Goal: Participate in discussion: Engage in conversation with other users on a specific topic

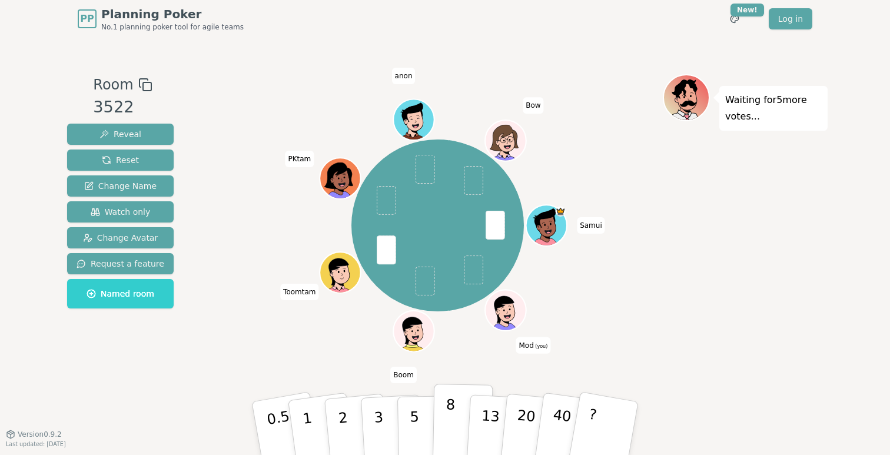
click at [455, 414] on button "8" at bounding box center [463, 428] width 61 height 89
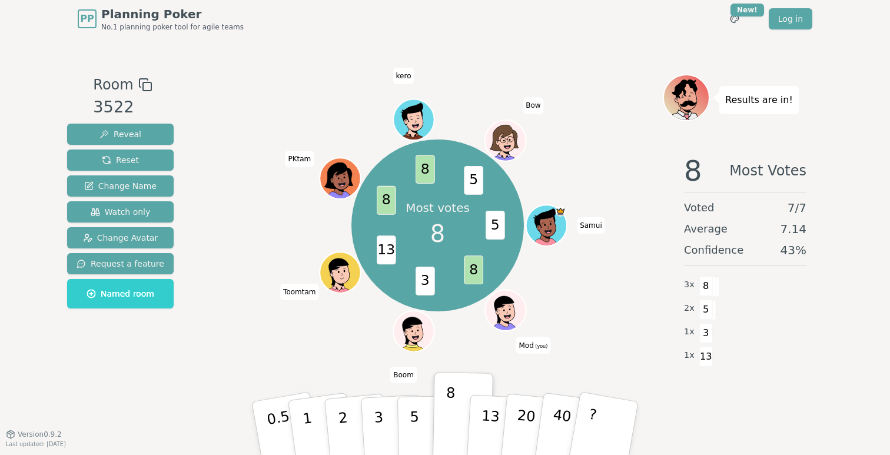
click at [515, 270] on div "Most votes 8 5 8 3 13 8 8 5 Samui Mod (you) Boom Toomtam PKtam kero Bow" at bounding box center [438, 226] width 173 height 173
drag, startPoint x: 588, startPoint y: 334, endPoint x: 543, endPoint y: 310, distance: 51.1
click at [543, 310] on div "Most votes 8 5 8 3 13 8 8 5 Samui Mod (you) Boom Toomtam PKtam kero Bow" at bounding box center [438, 225] width 450 height 261
click at [529, 343] on span "Mod (you)" at bounding box center [533, 345] width 35 height 16
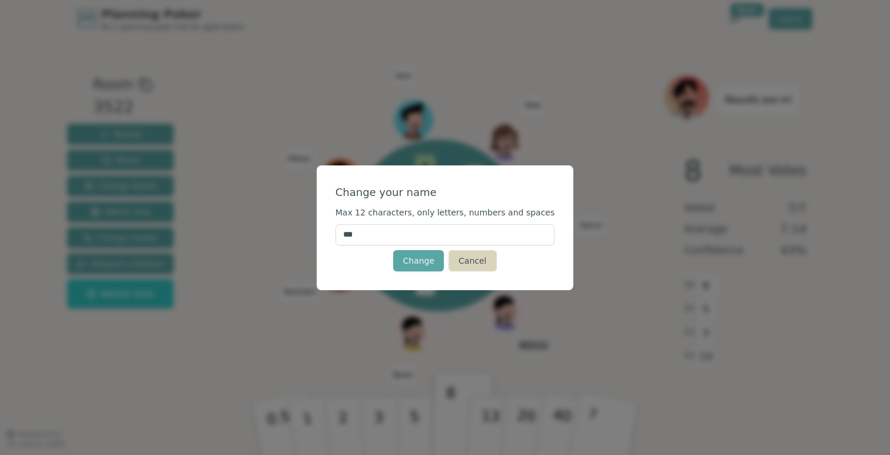
click at [489, 264] on button "Cancel" at bounding box center [473, 260] width 48 height 21
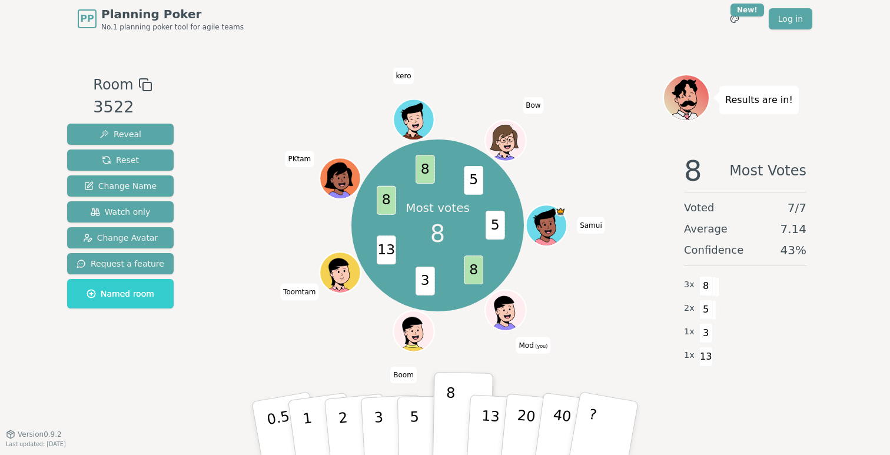
click at [744, 329] on div "1 x 3" at bounding box center [745, 332] width 122 height 24
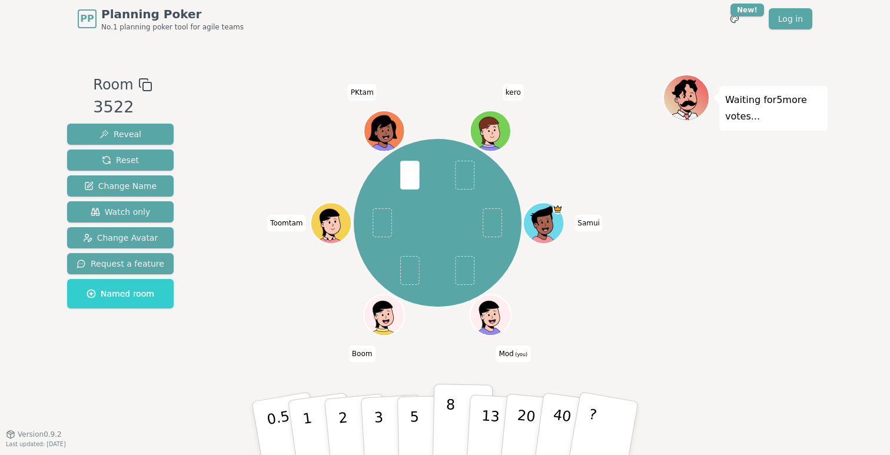
click at [451, 416] on p "8" at bounding box center [450, 428] width 10 height 64
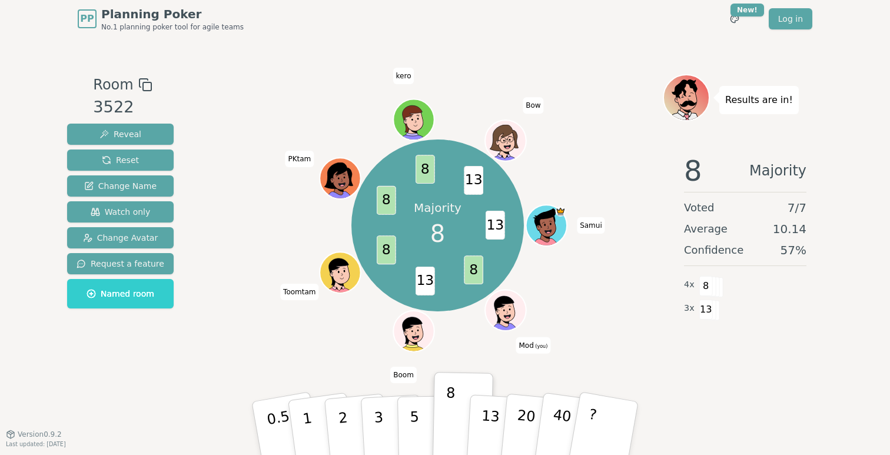
click at [426, 279] on span "13" at bounding box center [425, 281] width 19 height 29
click at [386, 249] on span "8" at bounding box center [385, 250] width 19 height 29
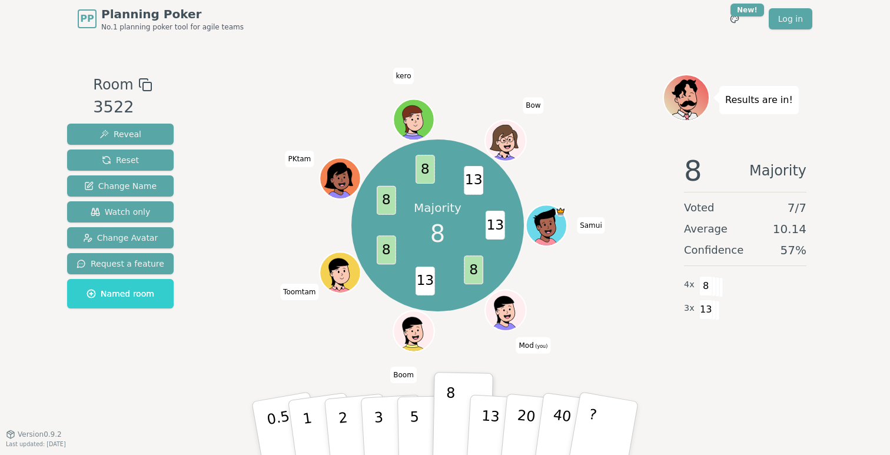
click at [387, 195] on span "8" at bounding box center [385, 200] width 19 height 29
drag, startPoint x: 426, startPoint y: 165, endPoint x: 415, endPoint y: 165, distance: 10.6
click at [416, 165] on span "8" at bounding box center [425, 169] width 19 height 29
drag, startPoint x: 527, startPoint y: 254, endPoint x: 608, endPoint y: 329, distance: 110.0
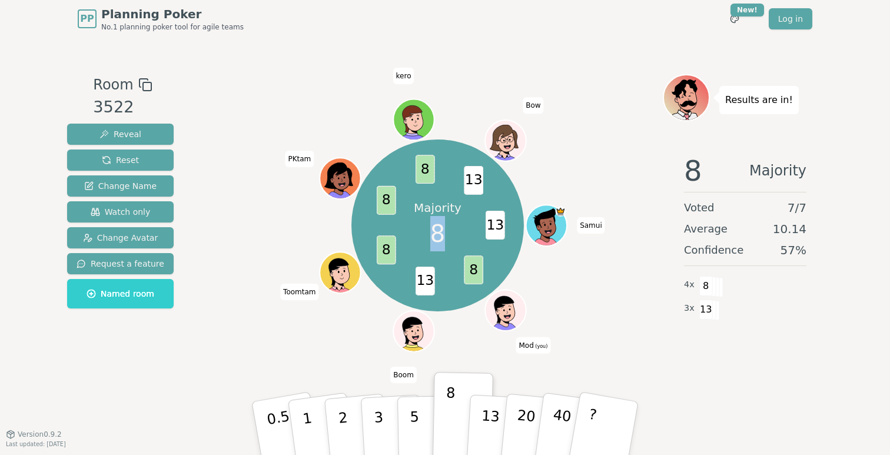
click at [608, 329] on div "Majority 8 13 8 13 8 8 8 13 Samui Mod (you) Boom Toomtam PKtam kero Bow" at bounding box center [438, 225] width 450 height 261
click at [559, 344] on div "Majority 8 13 8 13 8 8 8 13 Samui Mod (you) Boom Toomtam PKtam kero Bow" at bounding box center [438, 225] width 450 height 261
click at [539, 344] on span "(you)" at bounding box center [541, 345] width 14 height 5
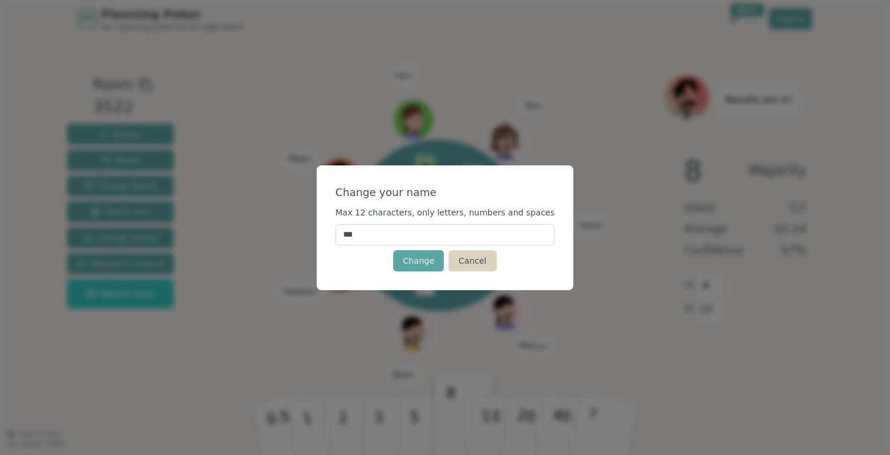
click at [481, 269] on button "Cancel" at bounding box center [473, 260] width 48 height 21
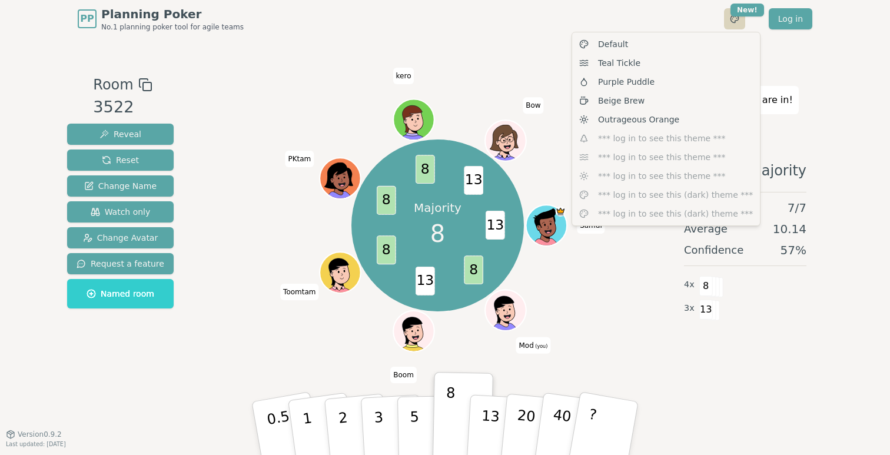
click at [737, 22] on html "PP Planning Poker No.1 planning poker tool for agile teams Toggle theme New! Lo…" at bounding box center [445, 227] width 890 height 455
click at [693, 138] on div "Default Teal Tickle Purple Puddle Beige Brew Outrageous Orange *** log in to se…" at bounding box center [666, 129] width 189 height 194
click at [683, 120] on div "Outrageous Orange" at bounding box center [666, 119] width 183 height 19
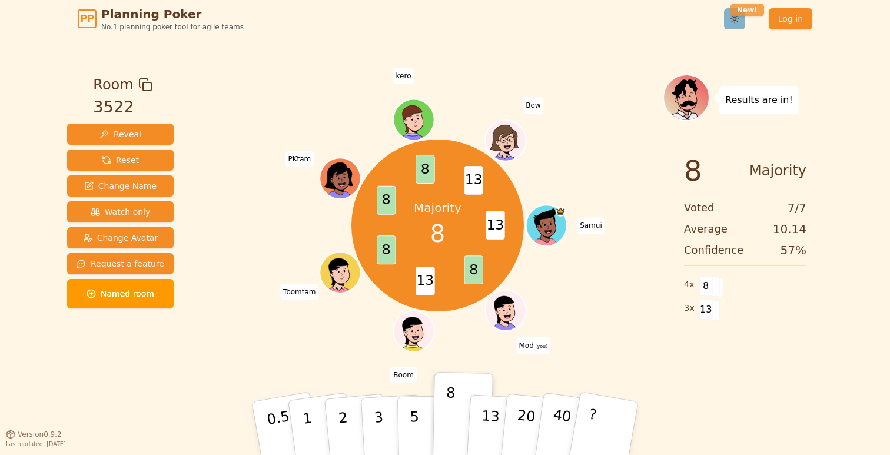
click at [735, 13] on html "PP Planning Poker No.1 planning poker tool for agile teams Toggle theme New! Lo…" at bounding box center [445, 227] width 890 height 455
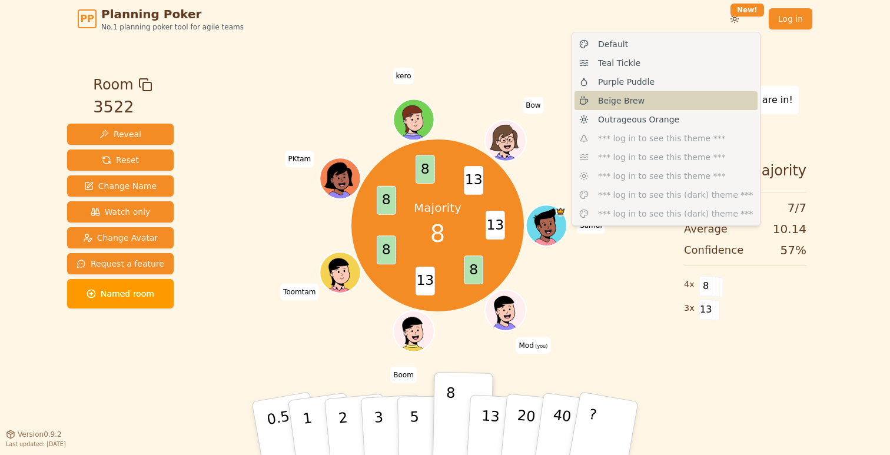
click at [652, 103] on div "Beige Brew" at bounding box center [666, 100] width 183 height 19
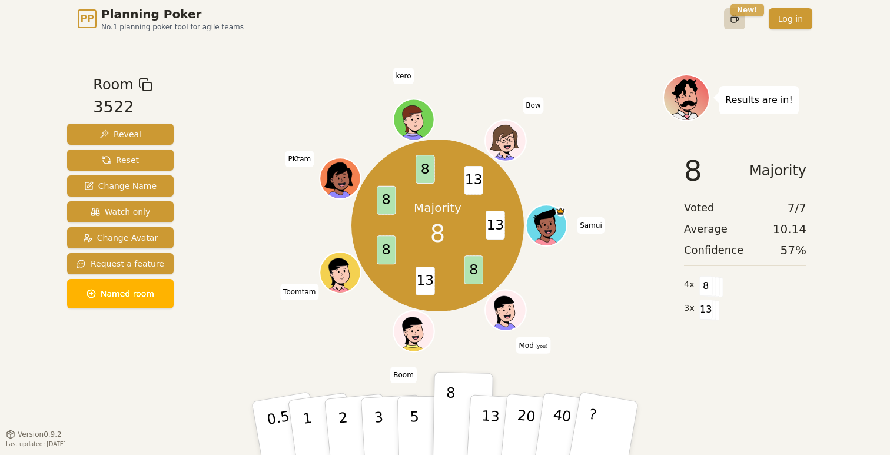
click at [745, 15] on html "PP Planning Poker No.1 planning poker tool for agile teams Toggle theme New! Lo…" at bounding box center [445, 227] width 890 height 455
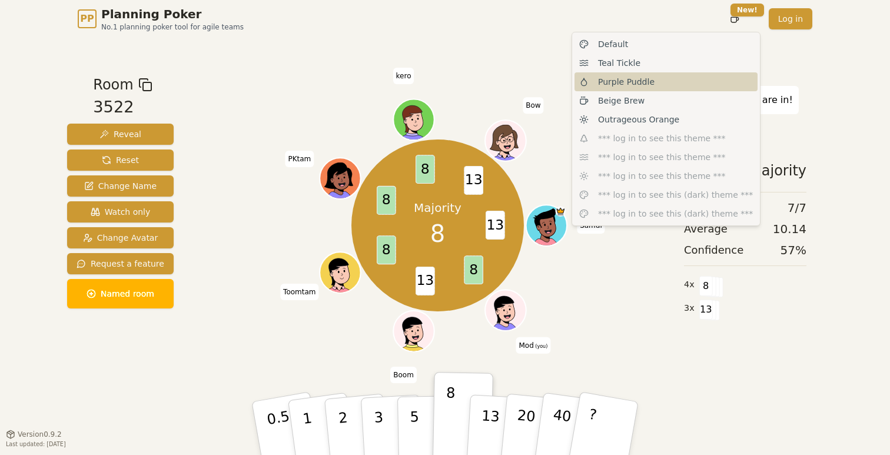
click at [657, 77] on div "Purple Puddle" at bounding box center [666, 81] width 183 height 19
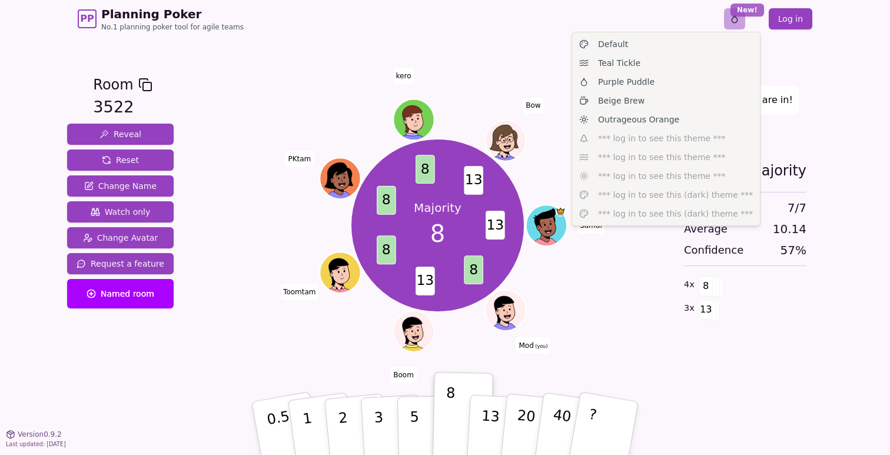
click at [744, 9] on html "PP Planning Poker No.1 planning poker tool for agile teams Toggle theme New! Lo…" at bounding box center [445, 227] width 890 height 455
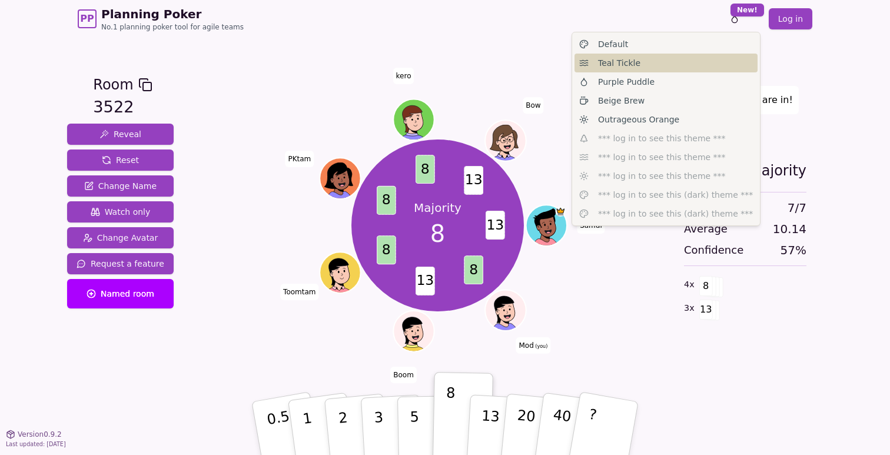
click at [667, 61] on div "Teal Tickle" at bounding box center [666, 63] width 183 height 19
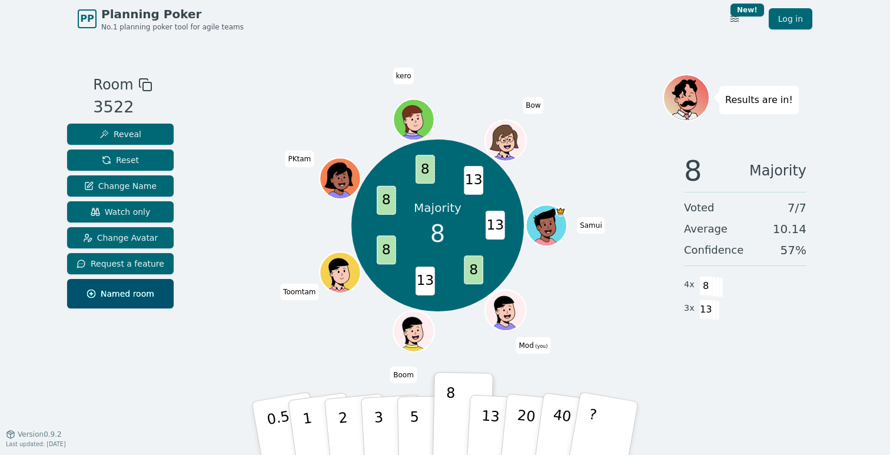
click at [747, 20] on div "Toggle theme New! Log in [GEOGRAPHIC_DATA]" at bounding box center [758, 18] width 107 height 21
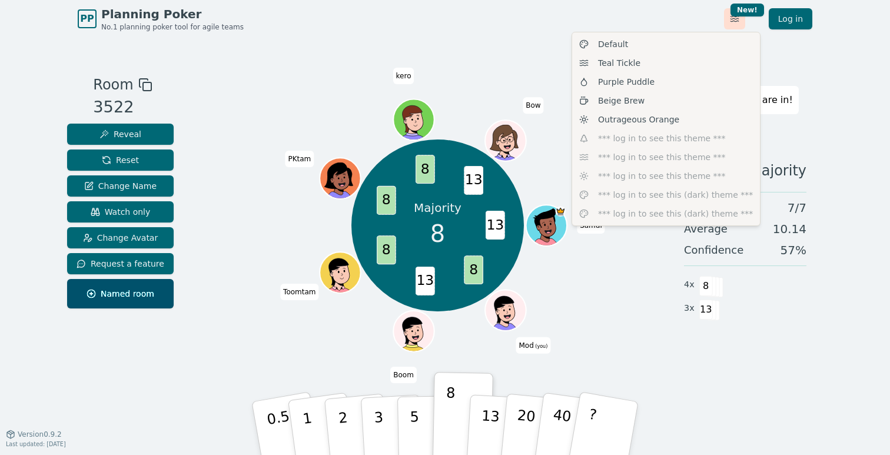
click at [735, 20] on html "PP Planning Poker No.1 planning poker tool for agile teams Toggle theme New! Lo…" at bounding box center [445, 227] width 890 height 455
click at [686, 44] on div "Default" at bounding box center [666, 44] width 183 height 19
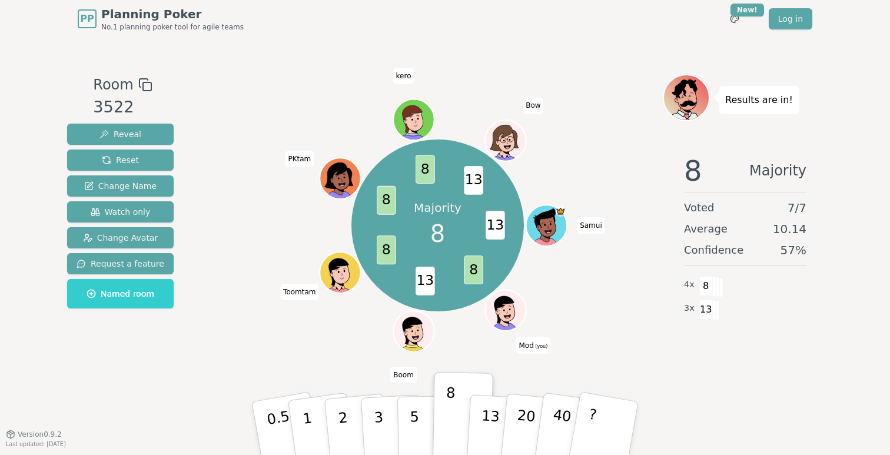
click at [755, 19] on div "Toggle theme New! Log in [GEOGRAPHIC_DATA]" at bounding box center [758, 18] width 107 height 21
click at [749, 19] on div "Toggle theme New! Log in [GEOGRAPHIC_DATA]" at bounding box center [758, 18] width 107 height 21
click at [736, 19] on html "PP Planning Poker No.1 planning poker tool for agile teams Toggle theme New! Lo…" at bounding box center [445, 227] width 890 height 455
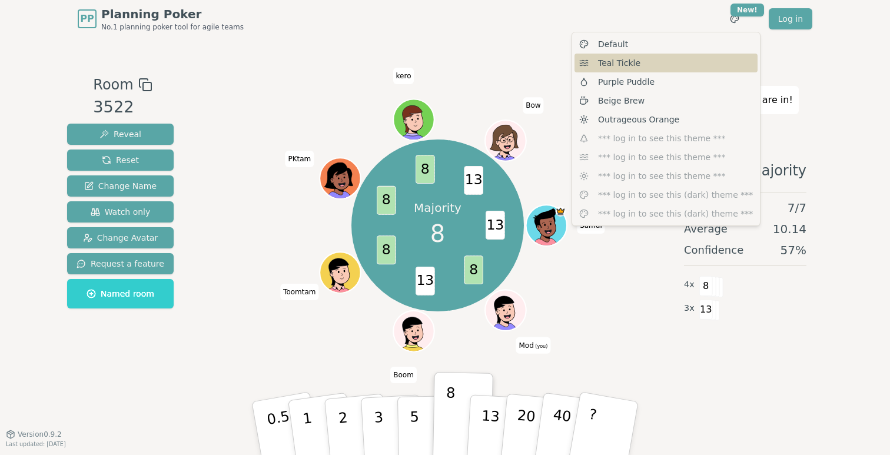
click at [686, 62] on div "Teal Tickle" at bounding box center [666, 63] width 183 height 19
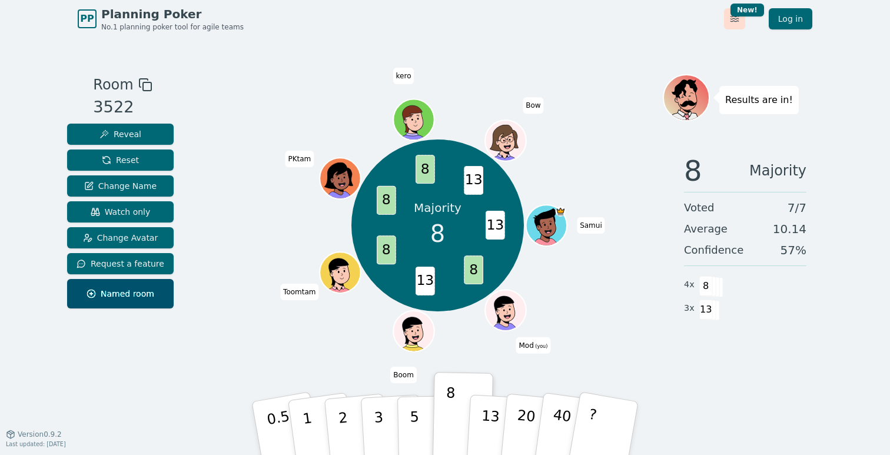
click at [739, 22] on html "PP Planning Poker No.1 planning poker tool for agile teams Toggle theme New! Lo…" at bounding box center [445, 227] width 890 height 455
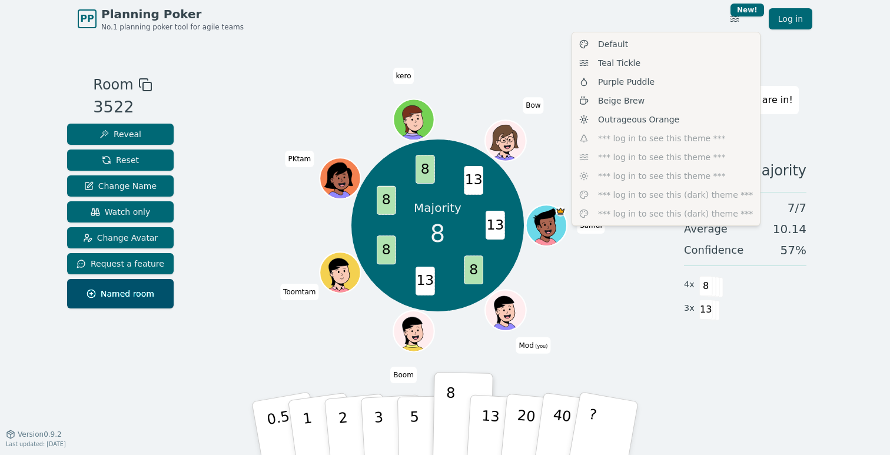
click at [536, 298] on html "PP Planning Poker No.1 planning poker tool for agile teams Toggle theme New! Lo…" at bounding box center [445, 227] width 890 height 455
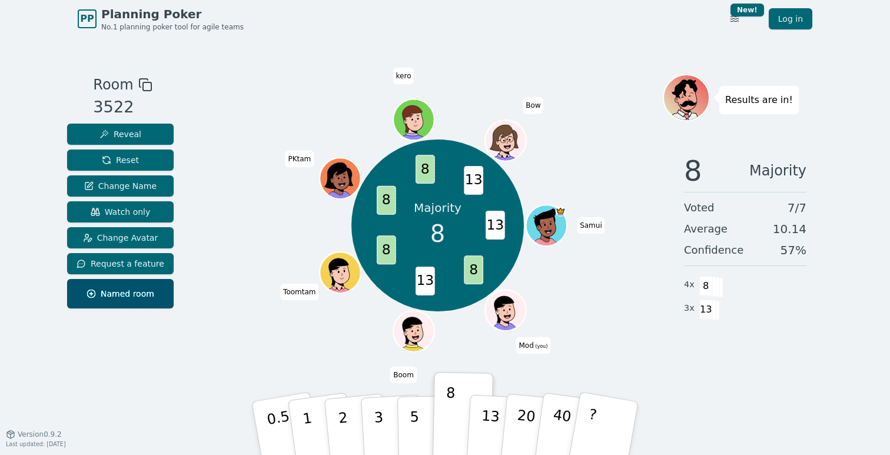
click at [454, 202] on p "Majority" at bounding box center [438, 208] width 48 height 16
click at [461, 118] on div "Majority 8 13 8 13 8 8 8 13 Samui Mod (you) Boom Toomtam PKtam kero Bow" at bounding box center [438, 225] width 450 height 261
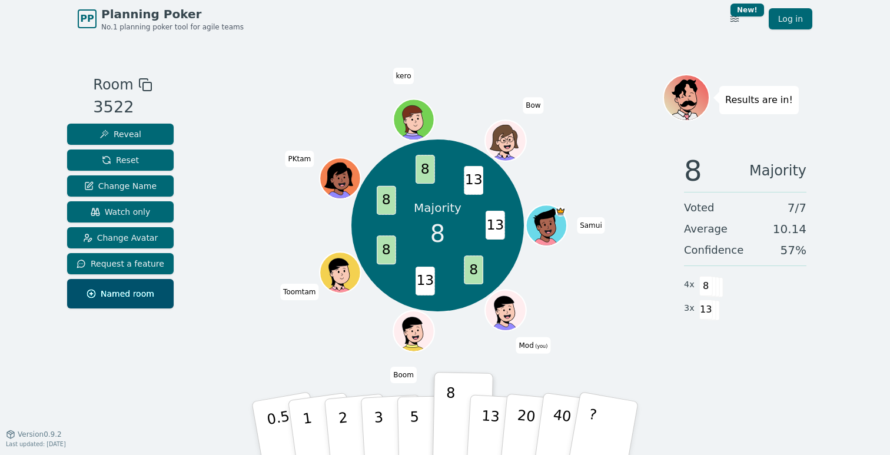
click at [140, 87] on icon at bounding box center [145, 85] width 14 height 14
click at [139, 85] on icon at bounding box center [145, 85] width 14 height 14
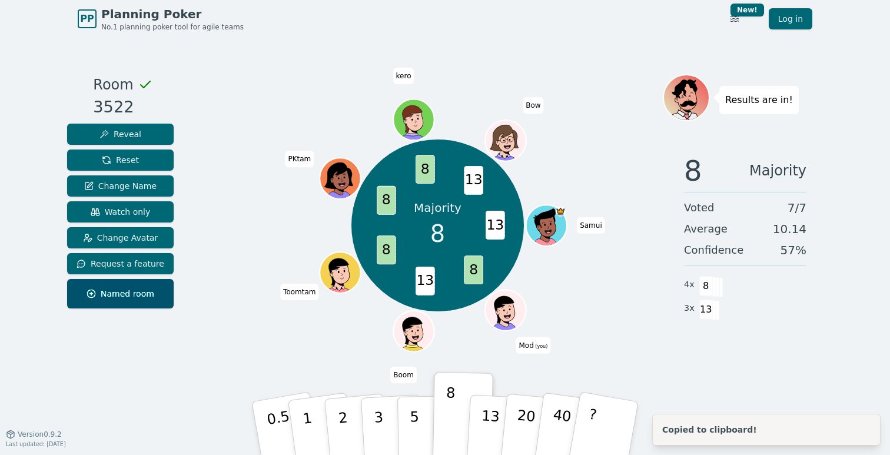
click at [139, 85] on icon at bounding box center [145, 85] width 14 height 14
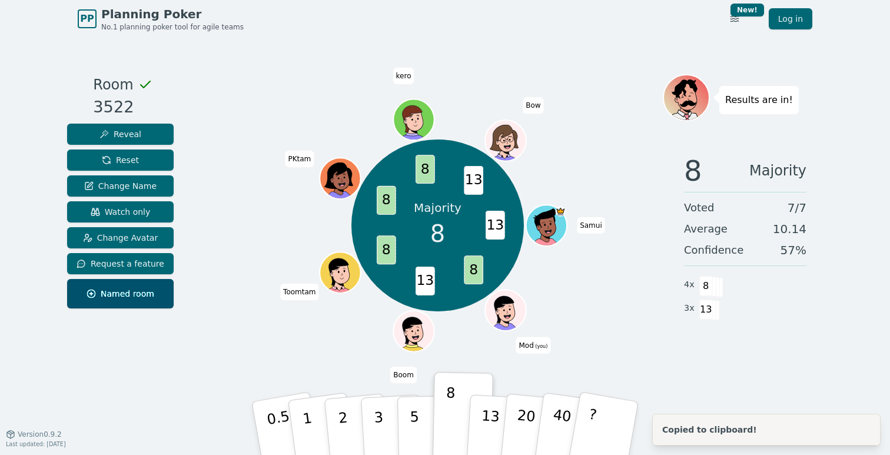
click at [198, 87] on div "Room 3522 Reveal Reset Change Name Watch only Change Avatar Request a feature N…" at bounding box center [444, 236] width 765 height 324
click at [549, 271] on div "Majority 8 13 8 13 8 8 8 13 Samui Mod (you) Boom Toomtam PKtam kero Bow" at bounding box center [438, 225] width 450 height 261
click at [500, 227] on span "13" at bounding box center [495, 225] width 19 height 29
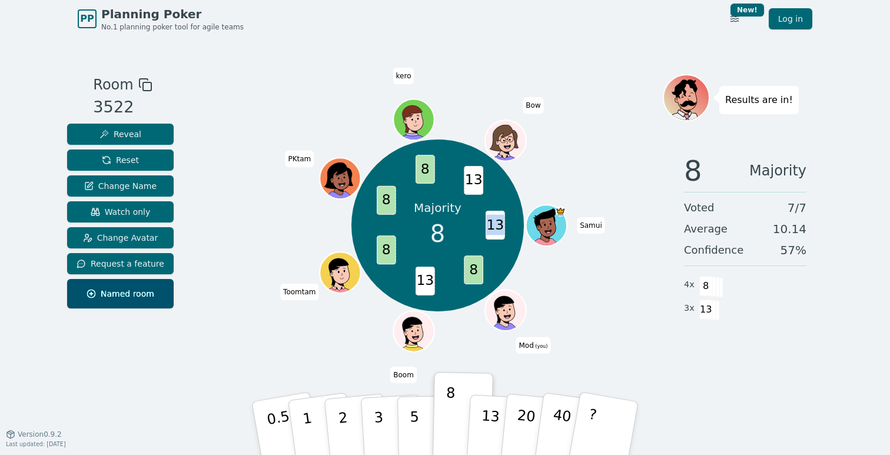
click at [500, 227] on span "13" at bounding box center [495, 225] width 19 height 29
click at [473, 184] on span "13" at bounding box center [473, 180] width 19 height 29
click at [150, 238] on span "Change Avatar" at bounding box center [120, 238] width 75 height 12
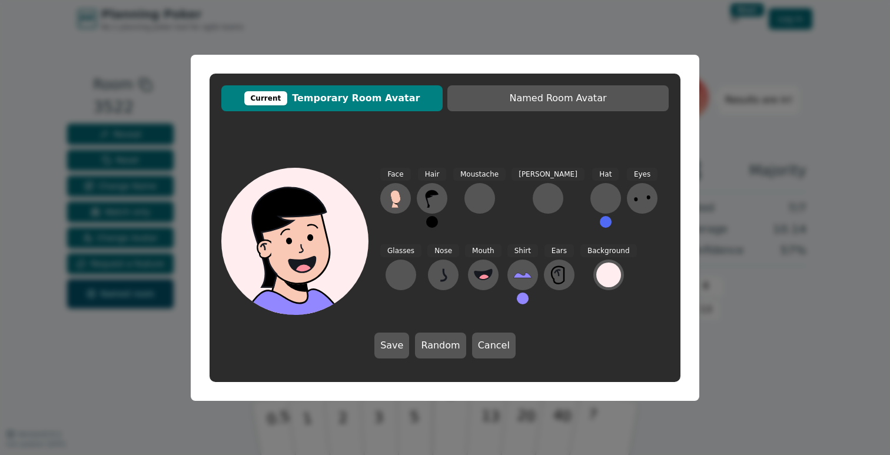
click at [171, 233] on div "Current Temporary Room Avatar Named Room Avatar Face Hair Moustache [PERSON_NAM…" at bounding box center [445, 227] width 890 height 455
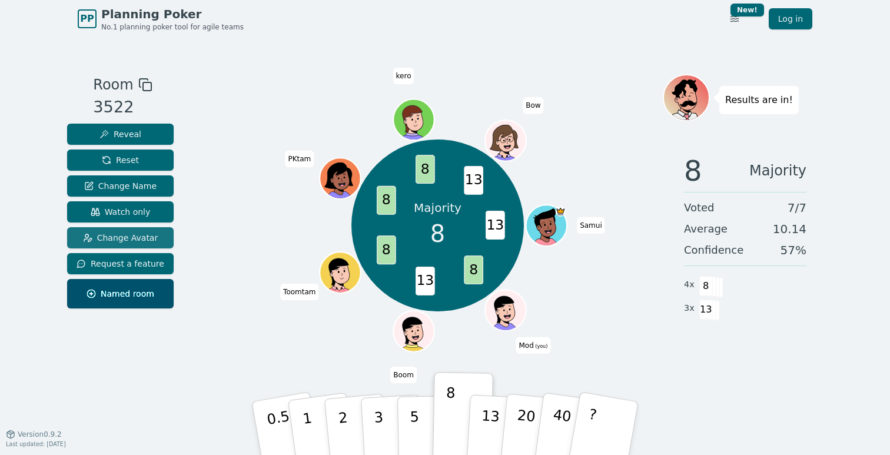
click at [139, 237] on span "Change Avatar" at bounding box center [120, 238] width 75 height 12
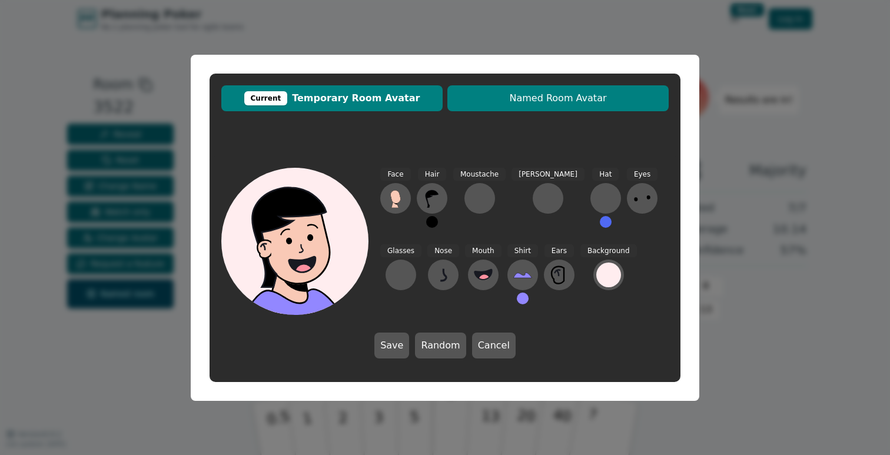
click at [525, 103] on span "Named Room Avatar" at bounding box center [558, 98] width 210 height 14
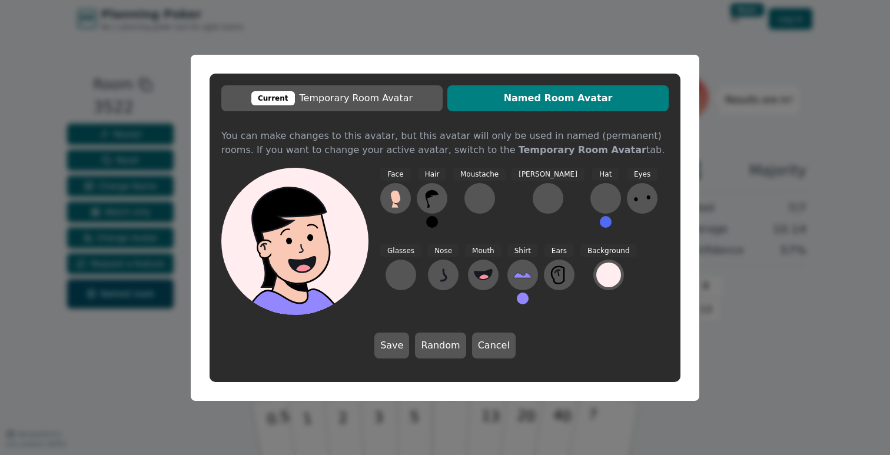
click at [415, 111] on div "Current Temporary Room Avatar Named Room Avatar You can make changes to this av…" at bounding box center [445, 228] width 471 height 309
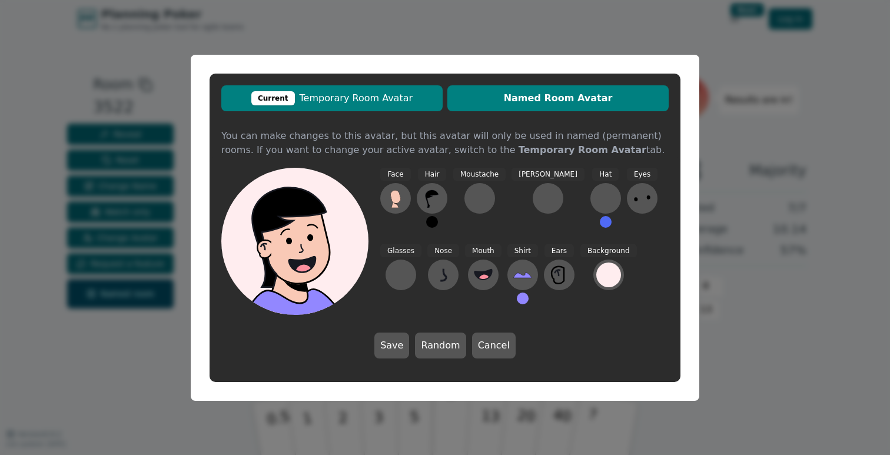
click at [405, 98] on span "Current Temporary Room Avatar" at bounding box center [332, 98] width 210 height 14
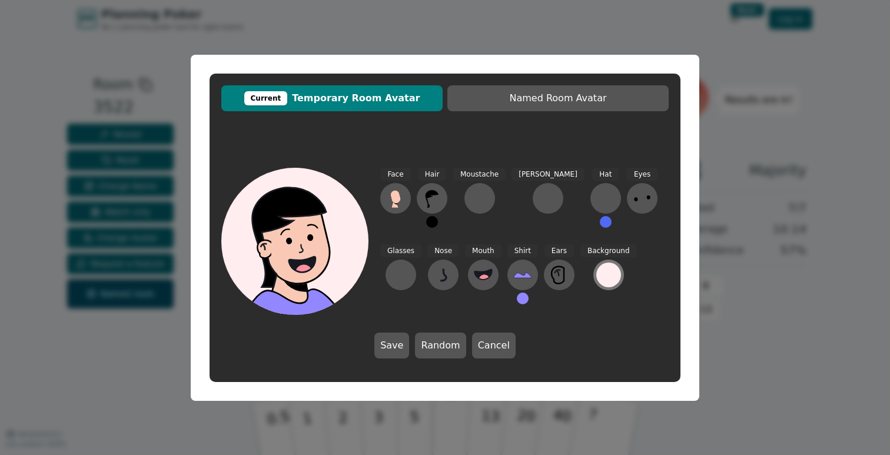
click at [596, 271] on div at bounding box center [608, 275] width 25 height 25
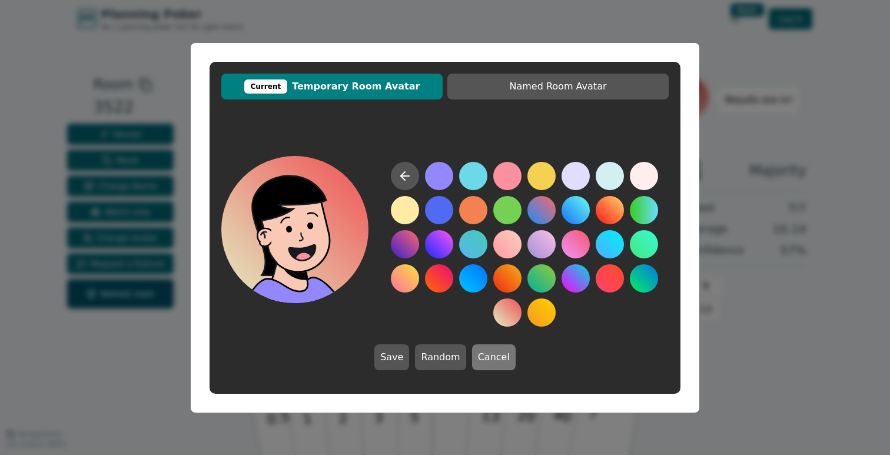
click at [498, 351] on button "Cancel" at bounding box center [494, 357] width 44 height 26
